Goal: Transaction & Acquisition: Purchase product/service

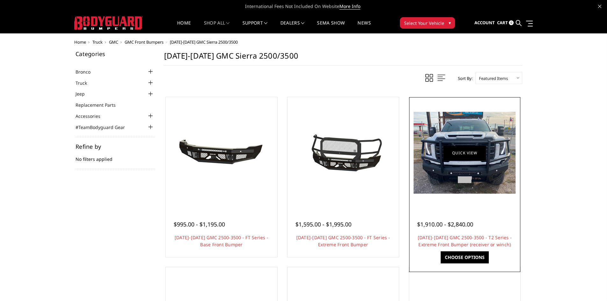
click at [463, 152] on link "Quick view" at bounding box center [464, 152] width 43 height 15
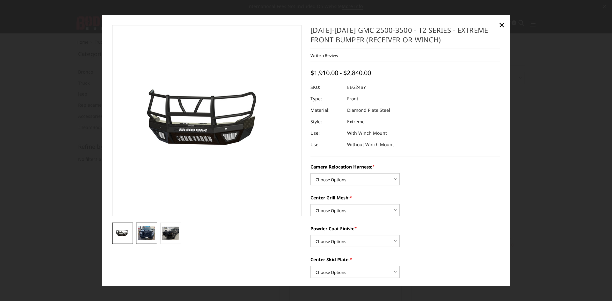
click at [147, 231] on img at bounding box center [146, 234] width 17 height 14
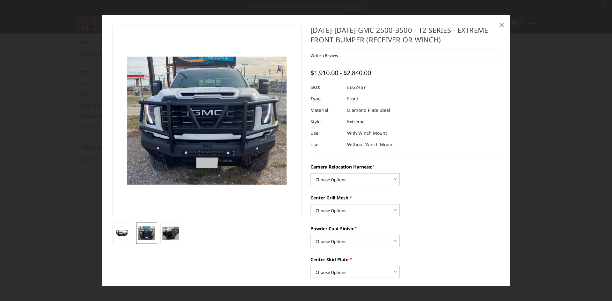
click at [501, 24] on span "×" at bounding box center [502, 25] width 6 height 14
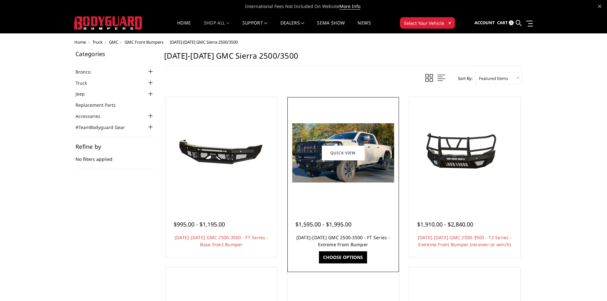
click at [338, 240] on link "[DATE]-[DATE] GMC 2500-3500 - FT Series - Extreme Front Bumper" at bounding box center [343, 240] width 94 height 13
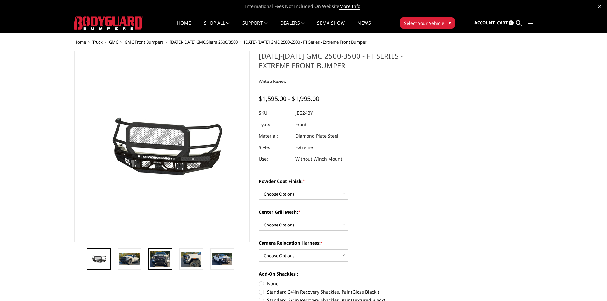
click at [159, 260] on img at bounding box center [160, 259] width 20 height 16
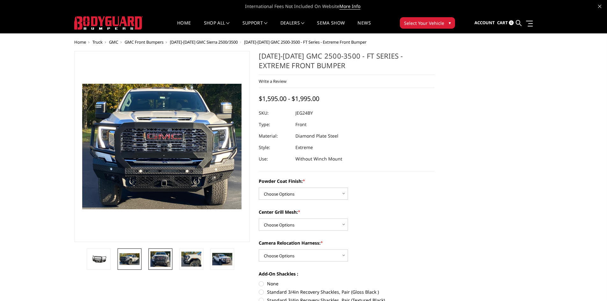
click at [133, 258] on img at bounding box center [129, 259] width 20 height 12
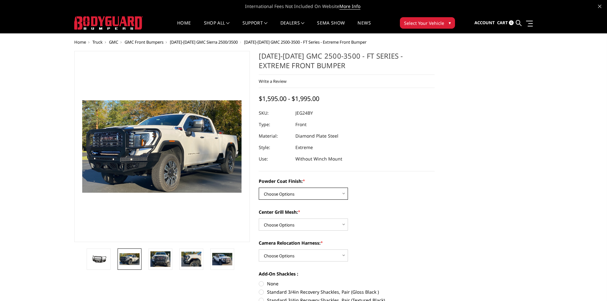
click at [344, 193] on select "Choose Options Bare Metal Gloss Black Powder Coat Textured Black Powder Coat" at bounding box center [303, 194] width 89 height 12
select select "3285"
click at [259, 188] on select "Choose Options Bare Metal Gloss Black Powder Coat Textured Black Powder Coat" at bounding box center [303, 194] width 89 height 12
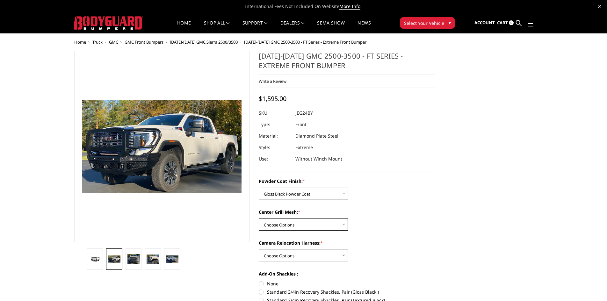
click at [342, 224] on select "Choose Options WITH Expanded Metal in Center Grill WITHOUT Expanded Metal in Ce…" at bounding box center [303, 225] width 89 height 12
select select "3288"
click at [259, 219] on select "Choose Options WITH Expanded Metal in Center Grill WITHOUT Expanded Metal in Ce…" at bounding box center [303, 225] width 89 height 12
click at [342, 253] on select "Choose Options WITH Camera Relocation Harness WITHOUT Camera Relocation Harness" at bounding box center [303, 255] width 89 height 12
select select "3289"
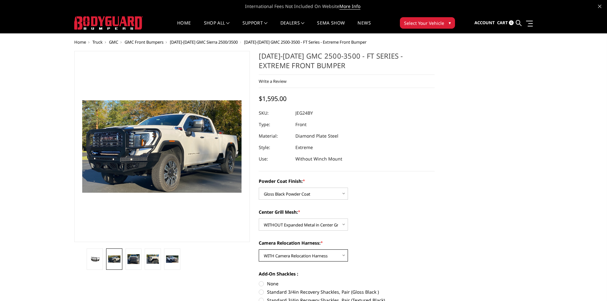
click at [259, 249] on select "Choose Options WITH Camera Relocation Harness WITHOUT Camera Relocation Harness" at bounding box center [303, 255] width 89 height 12
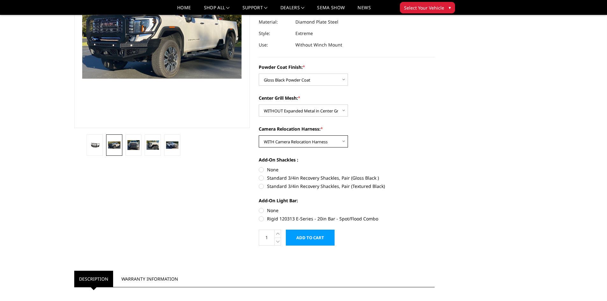
scroll to position [96, 0]
click at [260, 186] on label "Standard 3/4in Recovery Shackles, Pair (Textured Black)" at bounding box center [347, 186] width 176 height 7
click at [435, 175] on input "Standard 3/4in Recovery Shackles, Pair (Textured Black)" at bounding box center [435, 174] width 0 height 0
radio input "true"
click at [260, 210] on label "None" at bounding box center [347, 210] width 176 height 7
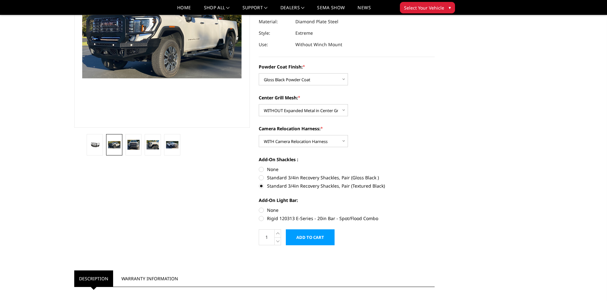
click at [259, 207] on input "None" at bounding box center [259, 207] width 0 height 0
radio input "true"
click at [261, 185] on label "Standard 3/4in Recovery Shackles, Pair (Textured Black)" at bounding box center [347, 186] width 176 height 7
click at [435, 175] on input "Standard 3/4in Recovery Shackles, Pair (Textured Black)" at bounding box center [435, 174] width 0 height 0
click at [261, 170] on label "None" at bounding box center [347, 169] width 176 height 7
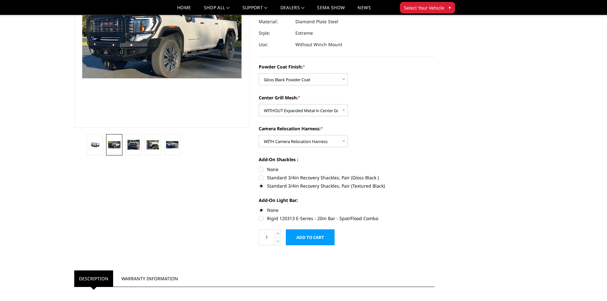
click at [259, 166] on input "None" at bounding box center [259, 166] width 0 height 0
radio input "true"
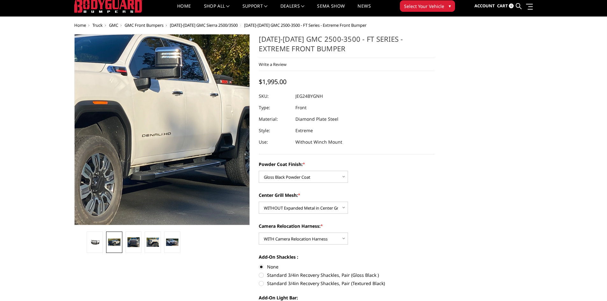
scroll to position [32, 0]
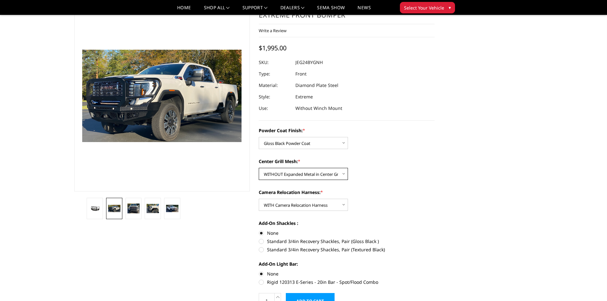
click at [343, 174] on select "Choose Options WITH Expanded Metal in Center Grill WITHOUT Expanded Metal in Ce…" at bounding box center [303, 174] width 89 height 12
select select "3287"
click at [259, 168] on select "Choose Options WITH Expanded Metal in Center Grill WITHOUT Expanded Metal in Ce…" at bounding box center [303, 174] width 89 height 12
click at [344, 204] on select "Choose Options WITH Camera Relocation Harness WITHOUT Camera Relocation Harness" at bounding box center [303, 205] width 89 height 12
select select "3290"
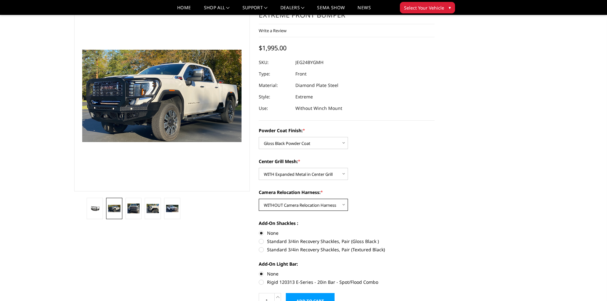
click at [259, 199] on select "Choose Options WITH Camera Relocation Harness WITHOUT Camera Relocation Harness" at bounding box center [303, 205] width 89 height 12
click at [343, 173] on select "Choose Options WITH Expanded Metal in Center Grill WITHOUT Expanded Metal in Ce…" at bounding box center [303, 174] width 89 height 12
select select "3288"
click at [259, 168] on select "Choose Options WITH Expanded Metal in Center Grill WITHOUT Expanded Metal in Ce…" at bounding box center [303, 174] width 89 height 12
click at [342, 142] on select "Choose Options Bare Metal Gloss Black Powder Coat Textured Black Powder Coat" at bounding box center [303, 143] width 89 height 12
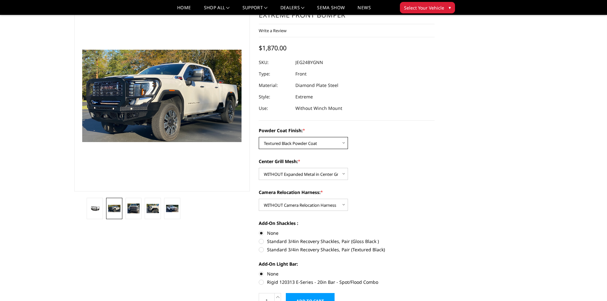
click at [259, 137] on select "Choose Options Bare Metal Gloss Black Powder Coat Textured Black Powder Coat" at bounding box center [303, 143] width 89 height 12
click at [343, 142] on select "Choose Options Bare Metal Gloss Black Powder Coat Textured Black Powder Coat" at bounding box center [303, 143] width 89 height 12
select select "3285"
click at [259, 137] on select "Choose Options Bare Metal Gloss Black Powder Coat Textured Black Powder Coat" at bounding box center [303, 143] width 89 height 12
click at [169, 209] on img at bounding box center [172, 208] width 12 height 7
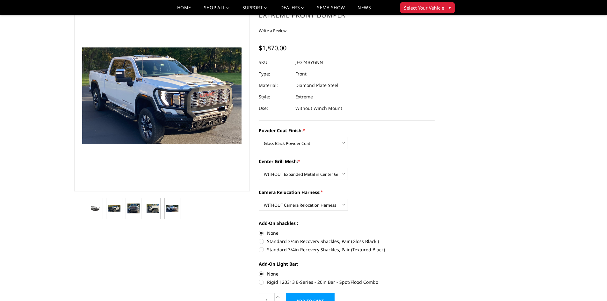
click at [154, 208] on img at bounding box center [153, 208] width 12 height 9
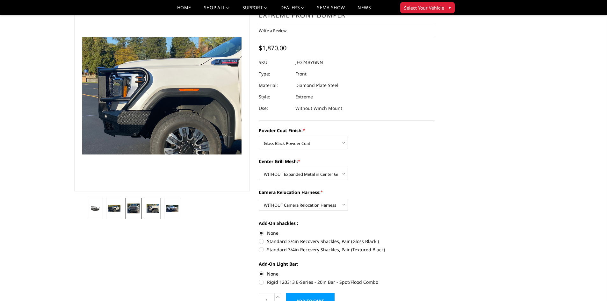
click at [132, 205] on img at bounding box center [133, 209] width 12 height 10
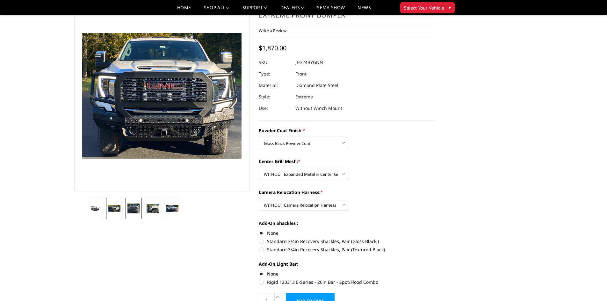
click at [112, 208] on img at bounding box center [114, 208] width 12 height 7
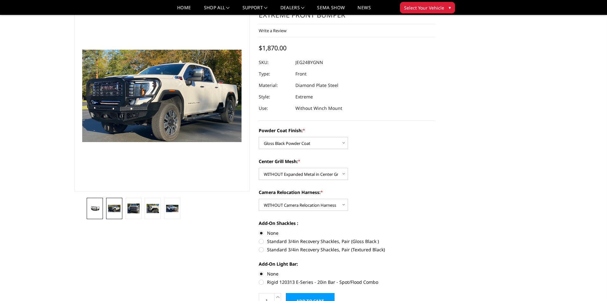
click at [96, 207] on img at bounding box center [95, 208] width 12 height 6
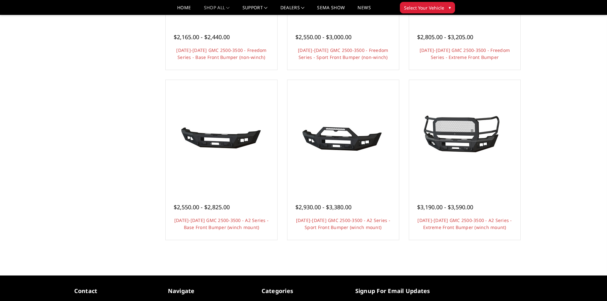
scroll to position [350, 0]
